Goal: Check status

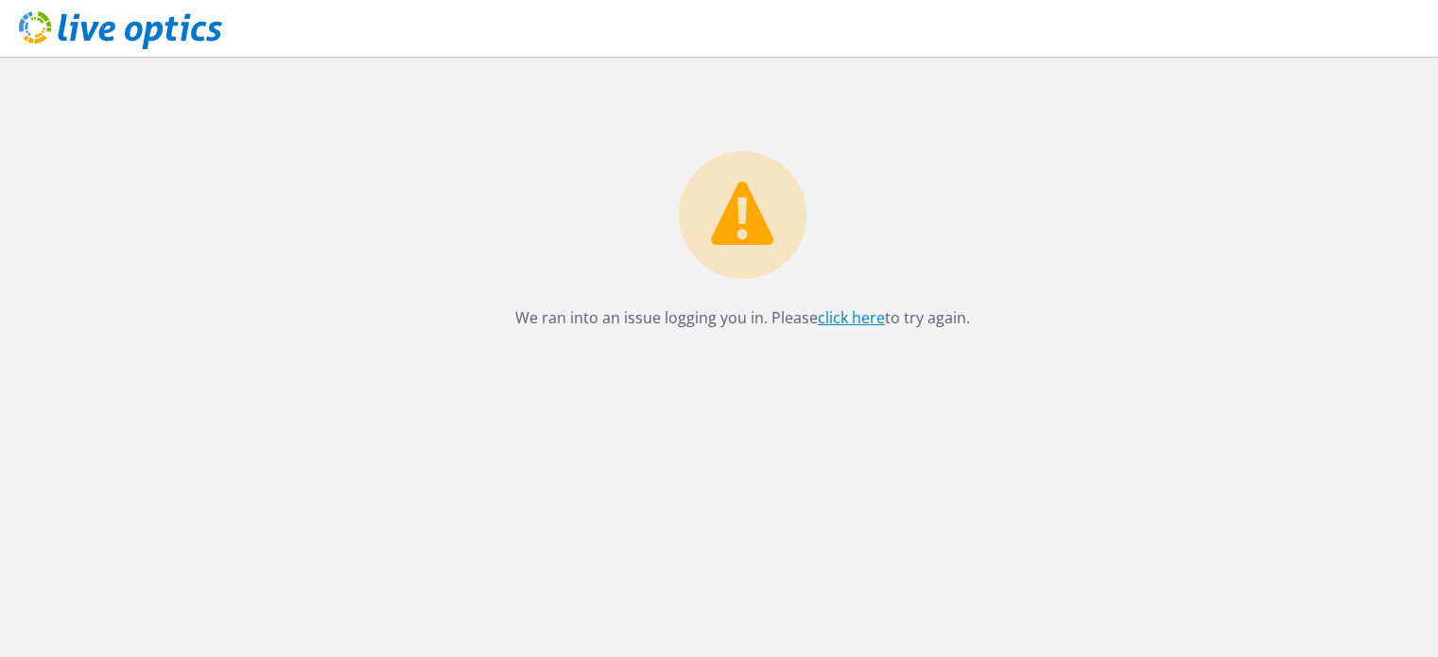
click at [851, 314] on link "click here" at bounding box center [851, 317] width 67 height 21
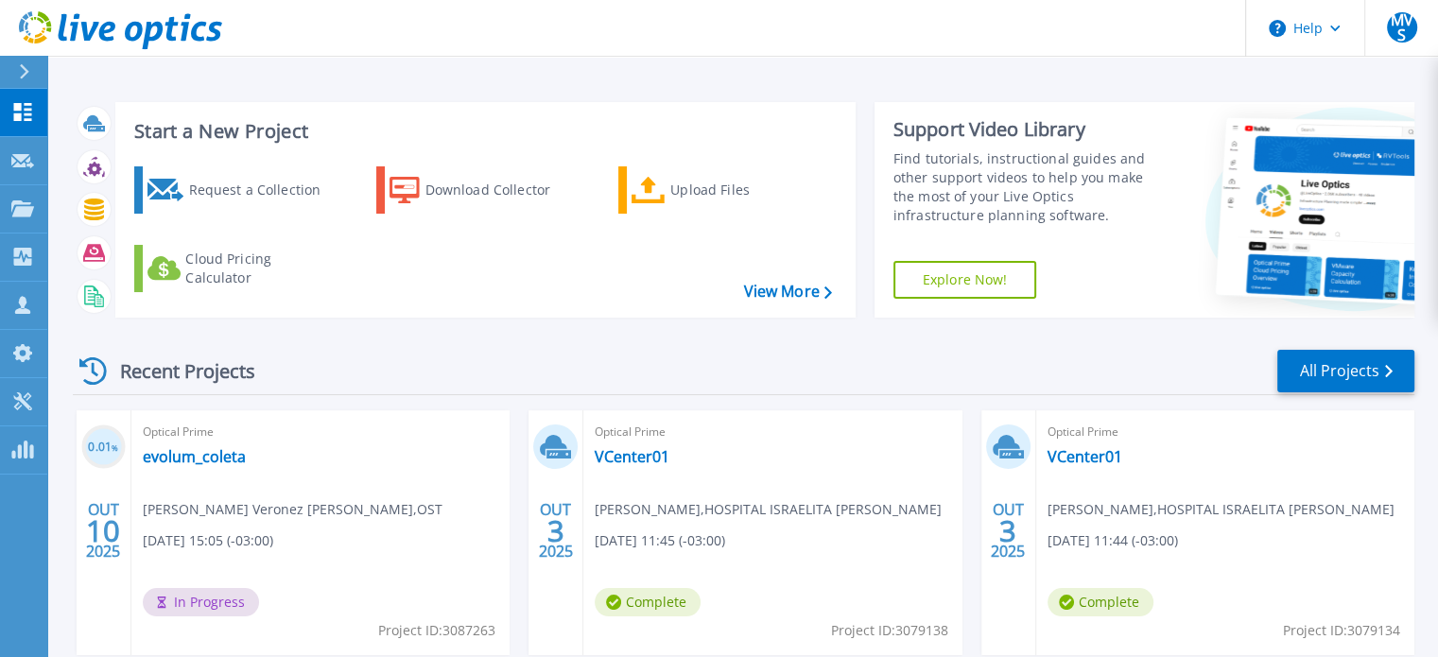
scroll to position [189, 0]
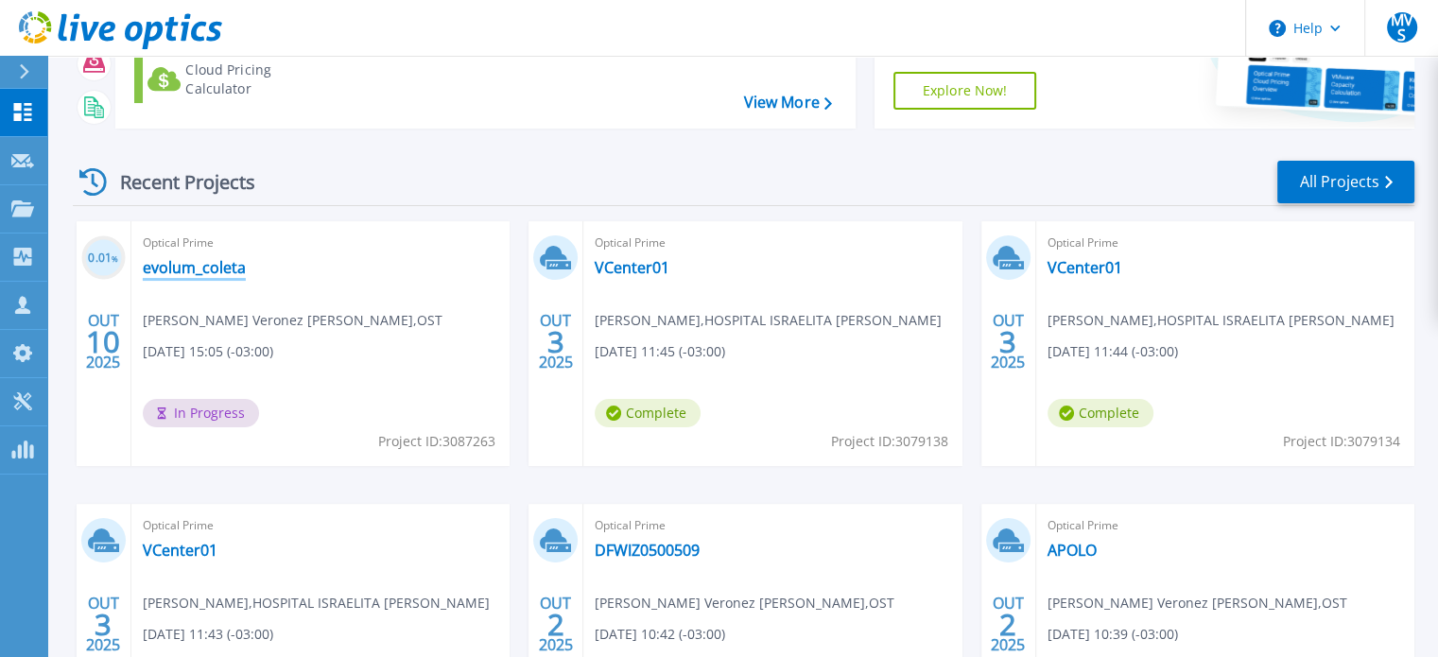
click at [200, 271] on link "evolum_coleta" at bounding box center [194, 267] width 103 height 19
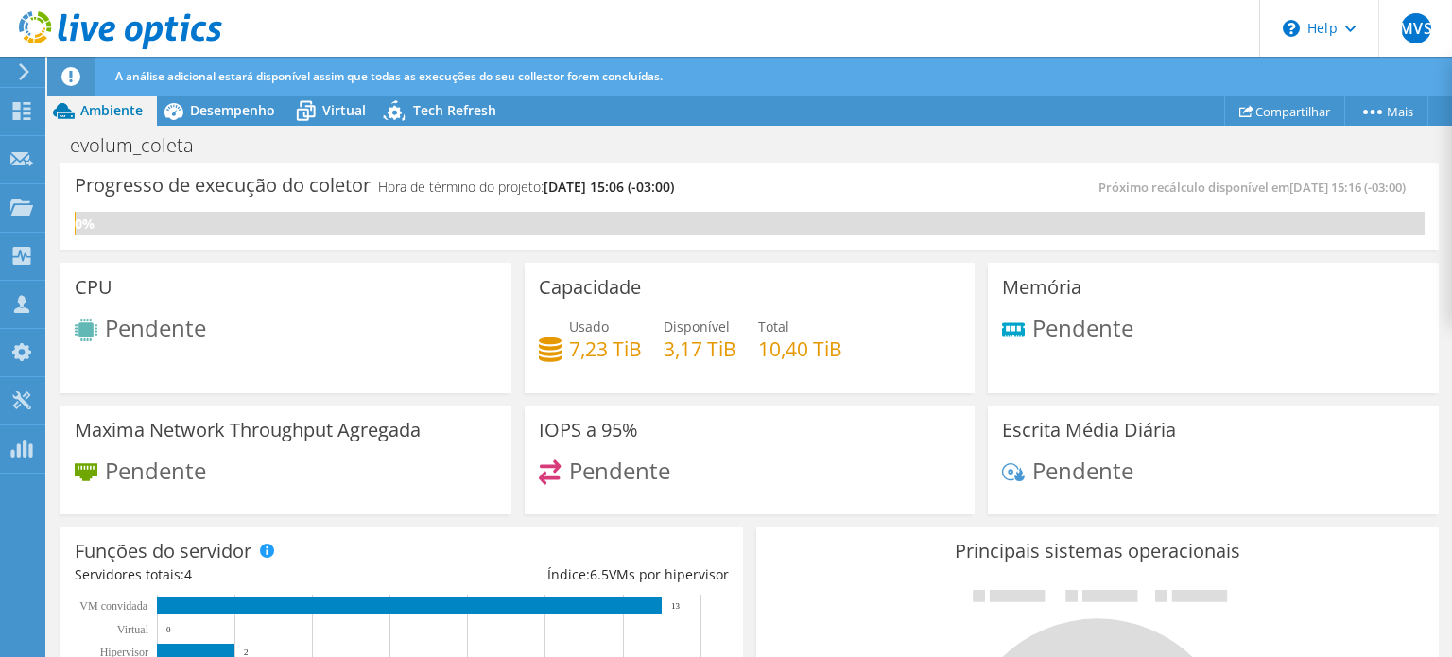
scroll to position [567, 0]
click at [223, 116] on span "Desempenho" at bounding box center [232, 110] width 85 height 18
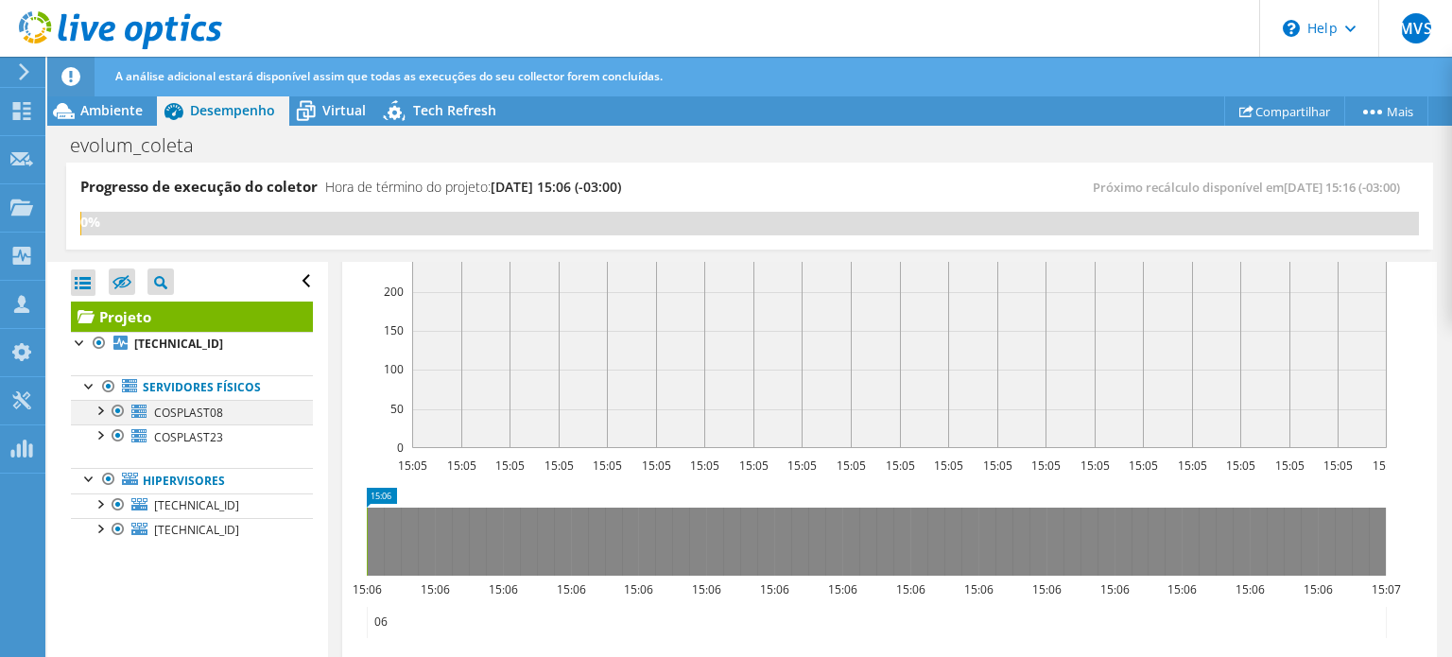
click at [103, 412] on div at bounding box center [99, 409] width 19 height 19
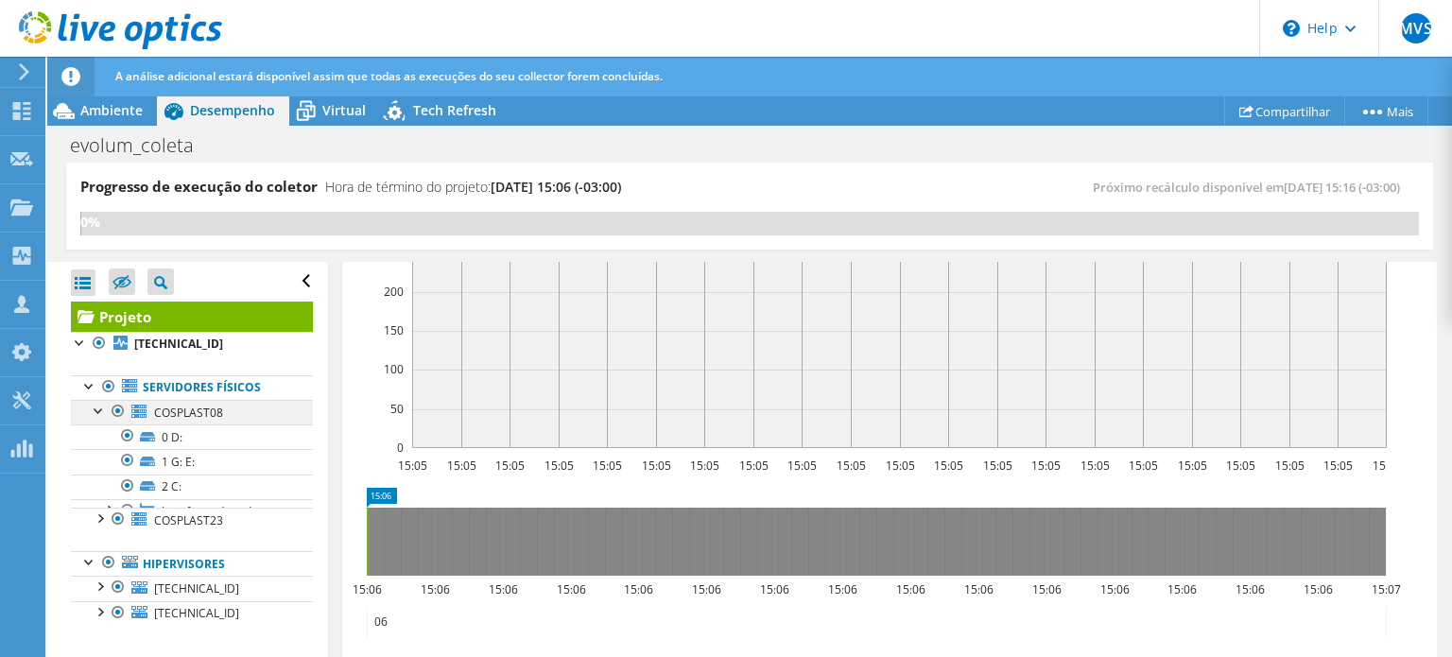
click at [102, 412] on div at bounding box center [99, 409] width 19 height 19
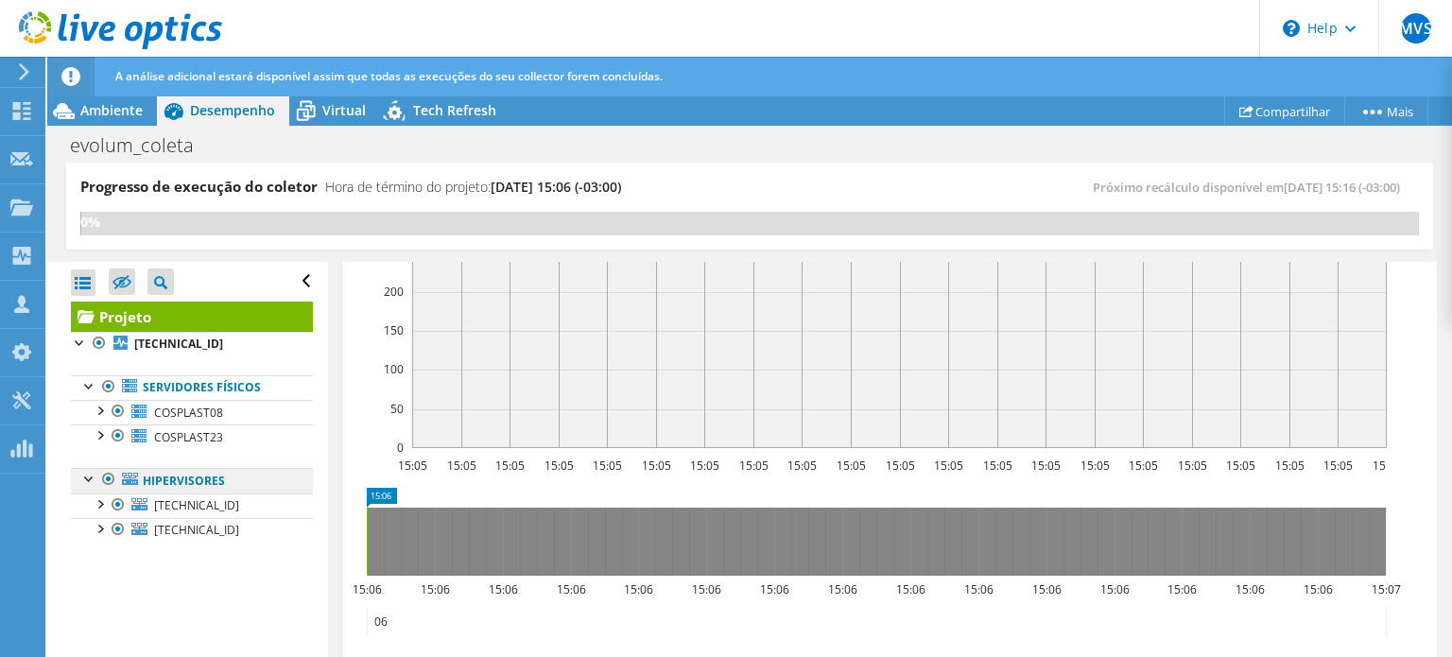
click at [180, 478] on link "Hipervisores" at bounding box center [192, 480] width 242 height 25
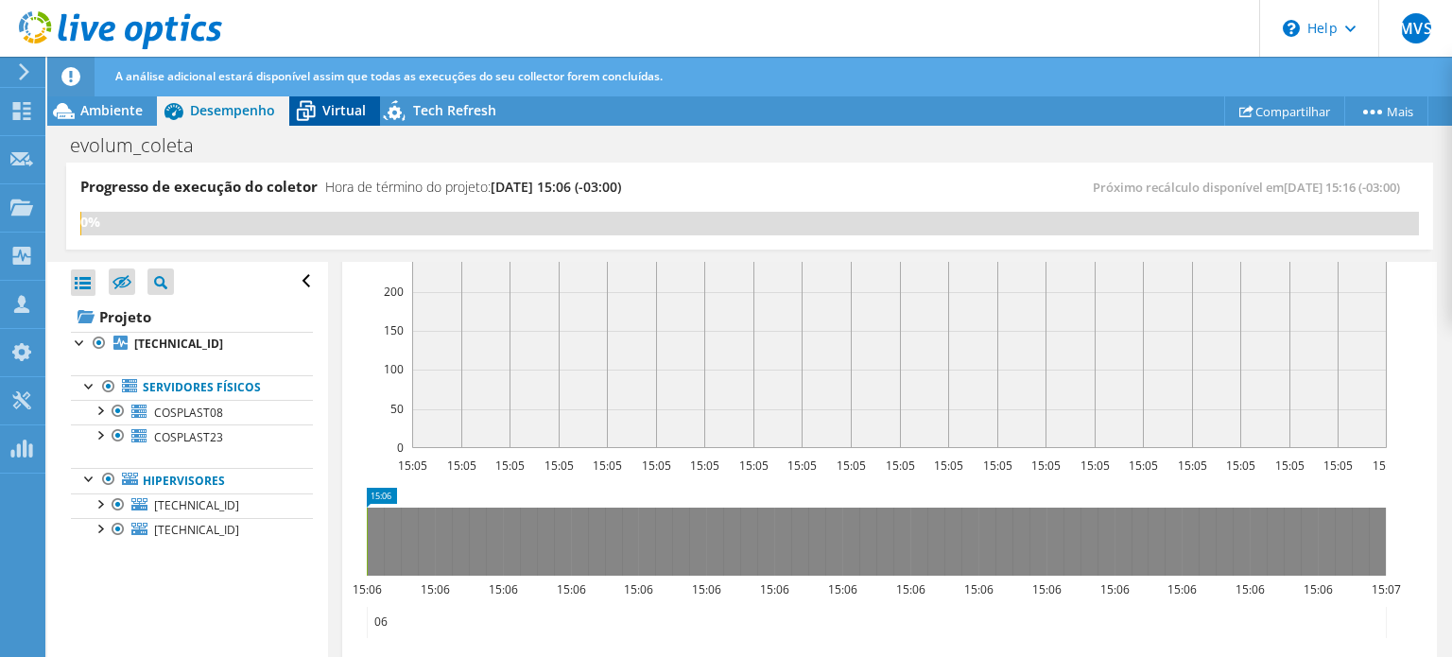
click at [344, 114] on span "Virtual" at bounding box center [343, 110] width 43 height 18
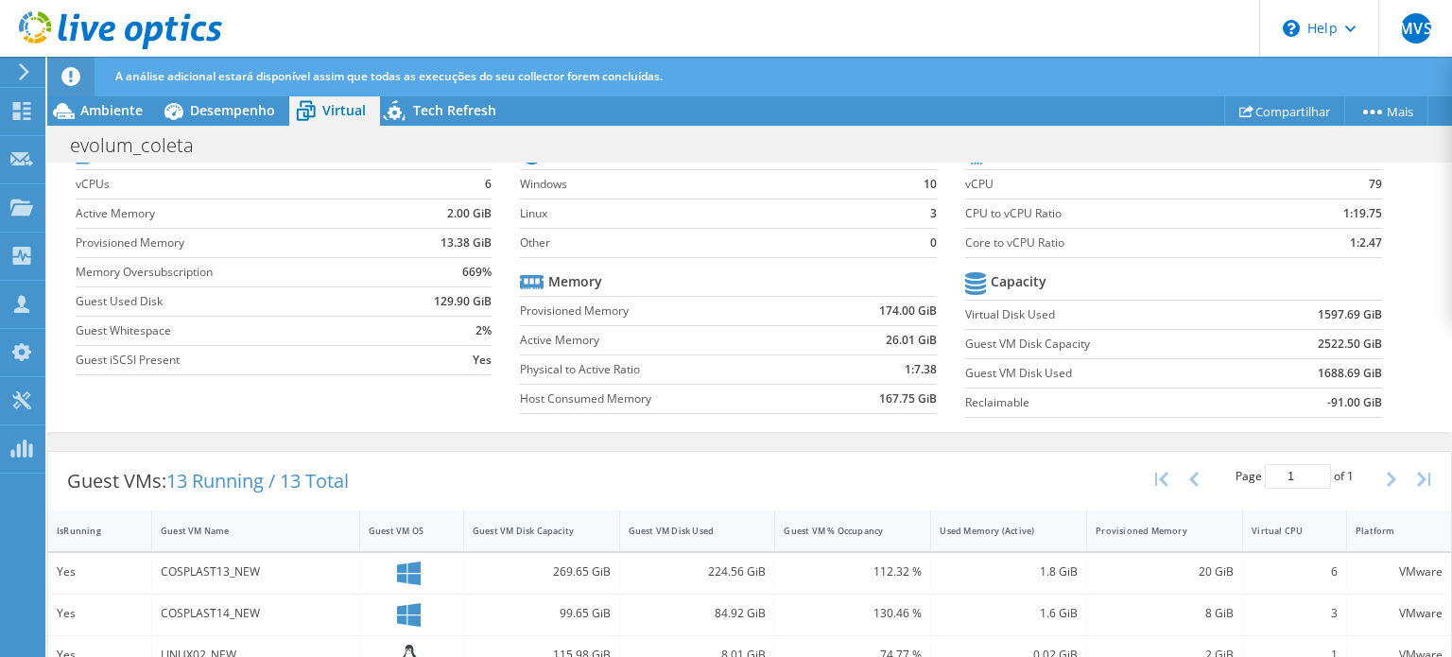
scroll to position [0, 0]
